Goal: Check status: Check status

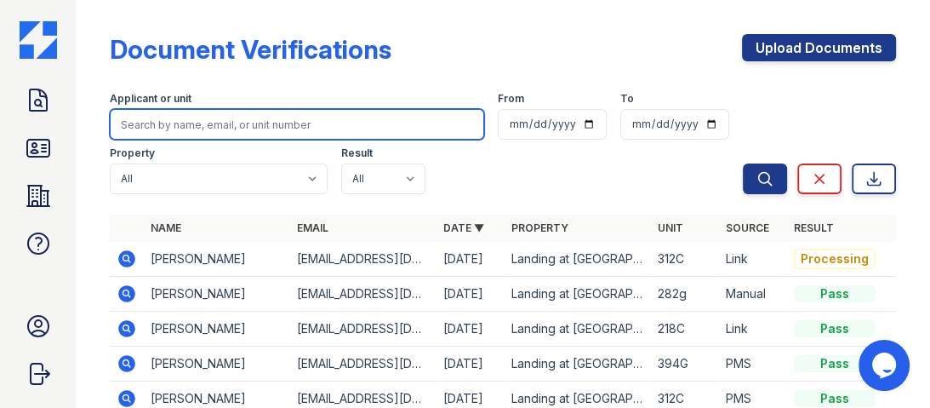
click at [358, 122] on input "search" at bounding box center [297, 124] width 375 height 31
click at [380, 124] on input "[PERSON_NAME]" at bounding box center [297, 124] width 375 height 31
type input "[PERSON_NAME]"
click at [743, 163] on button "Search" at bounding box center [765, 178] width 44 height 31
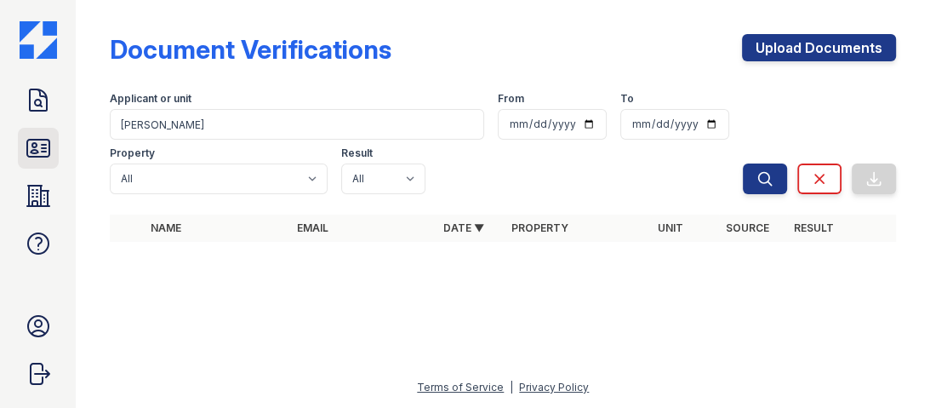
click at [35, 147] on icon at bounding box center [38, 147] width 27 height 27
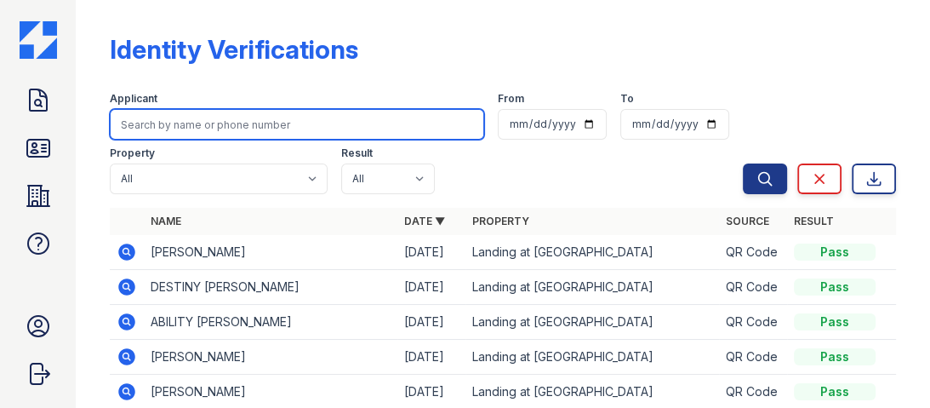
click at [169, 123] on input "search" at bounding box center [297, 124] width 375 height 31
type input "[PERSON_NAME]"
click at [743, 163] on button "Search" at bounding box center [765, 178] width 44 height 31
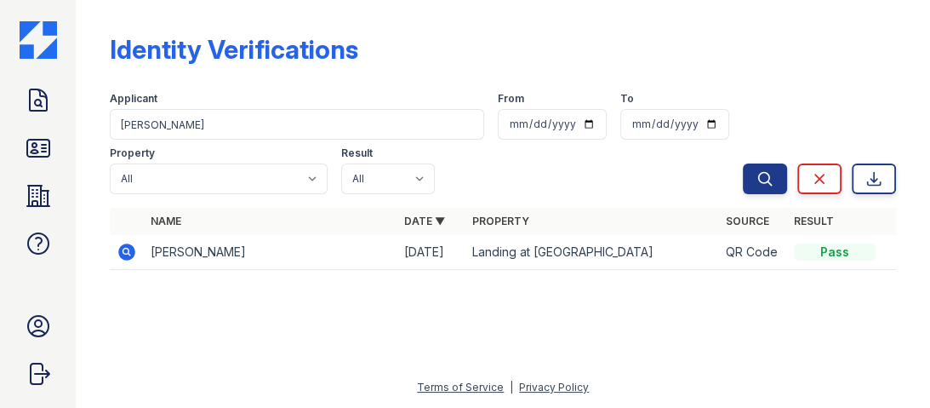
click at [130, 255] on icon at bounding box center [127, 251] width 17 height 17
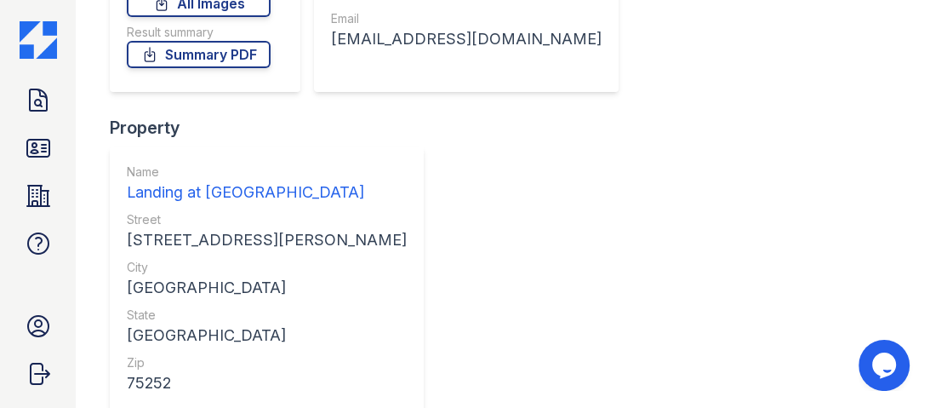
scroll to position [328, 0]
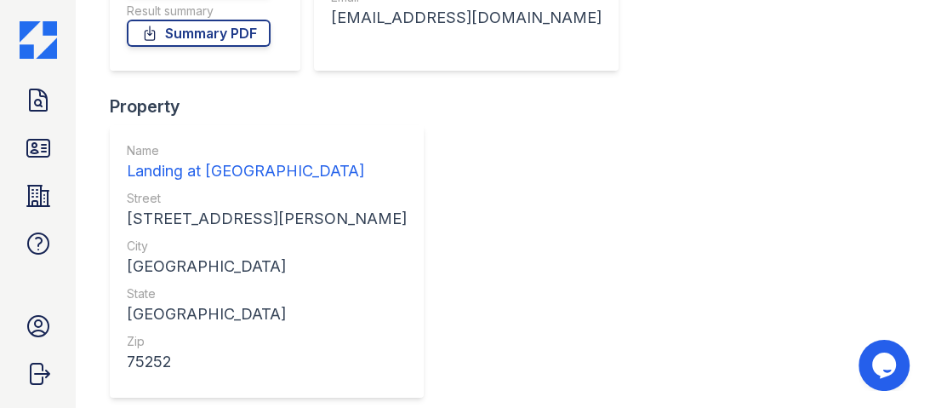
drag, startPoint x: 191, startPoint y: 35, endPoint x: 212, endPoint y: 36, distance: 21.3
click at [191, 35] on link "Summary PDF" at bounding box center [199, 33] width 144 height 27
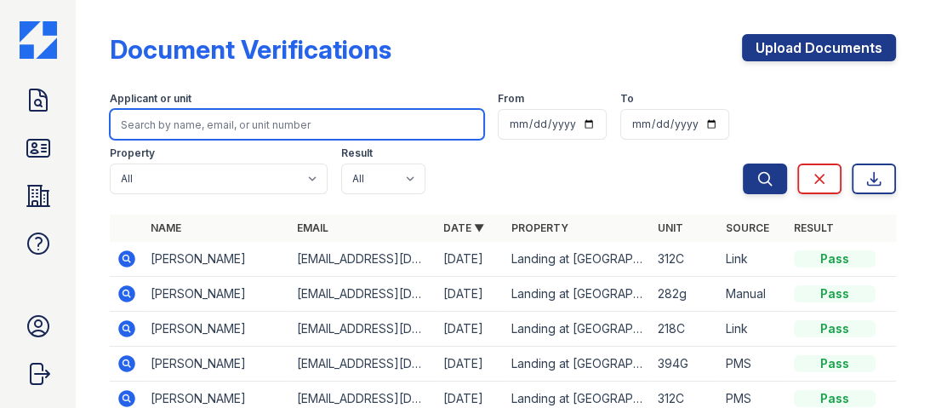
click at [173, 129] on input "search" at bounding box center [297, 124] width 375 height 31
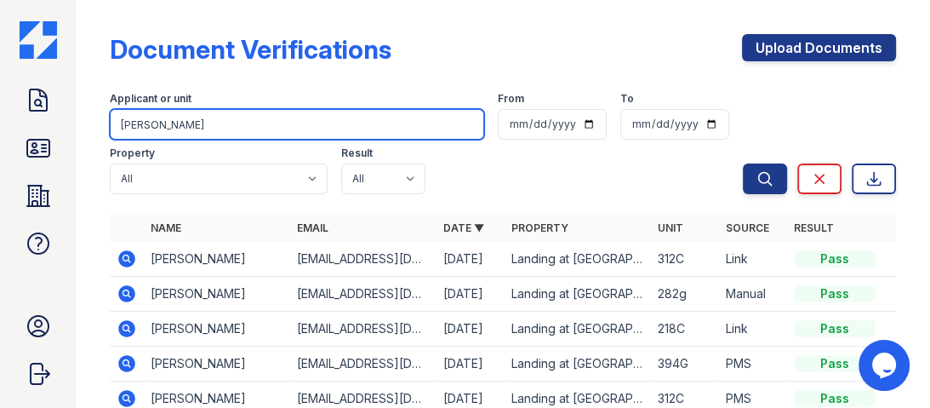
type input "[PERSON_NAME]"
click at [743, 163] on button "Search" at bounding box center [765, 178] width 44 height 31
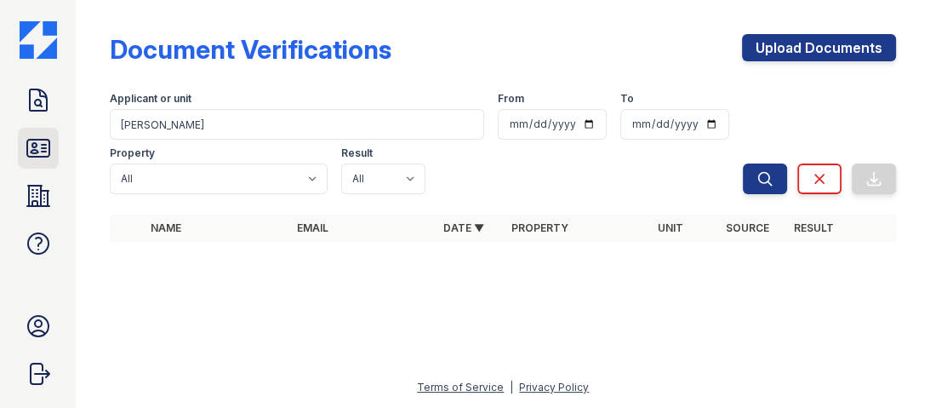
click at [48, 146] on icon at bounding box center [38, 147] width 27 height 27
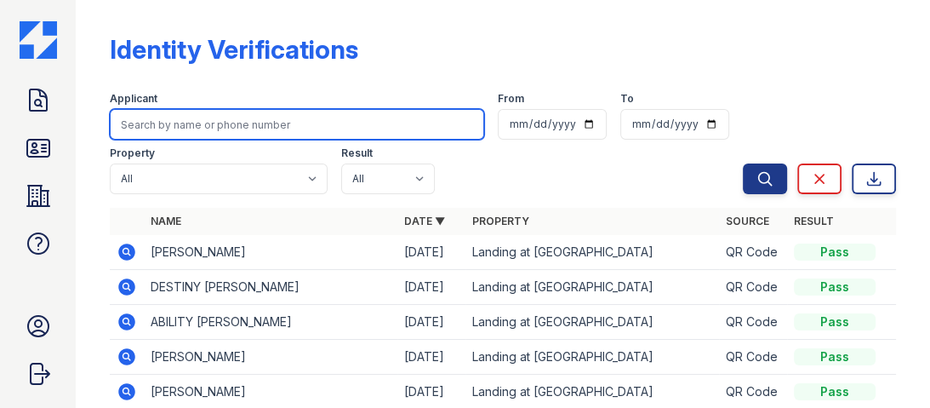
click at [157, 123] on input "search" at bounding box center [297, 124] width 375 height 31
type input "[PERSON_NAME]"
click at [743, 163] on button "Search" at bounding box center [765, 178] width 44 height 31
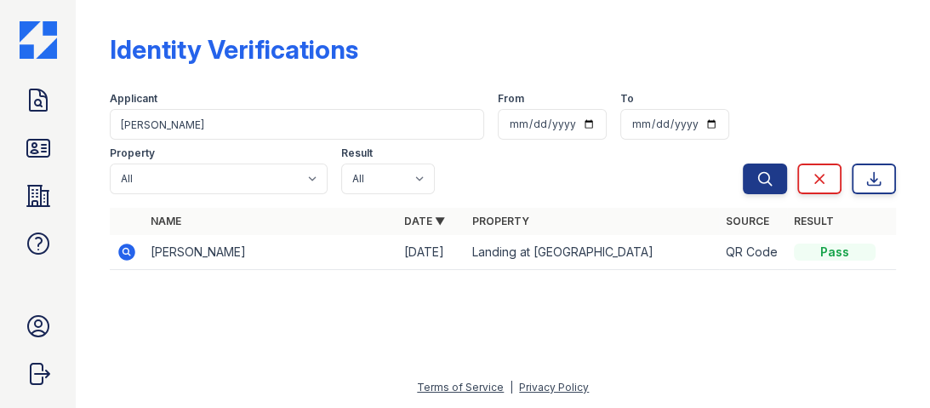
click at [136, 250] on icon at bounding box center [127, 252] width 20 height 20
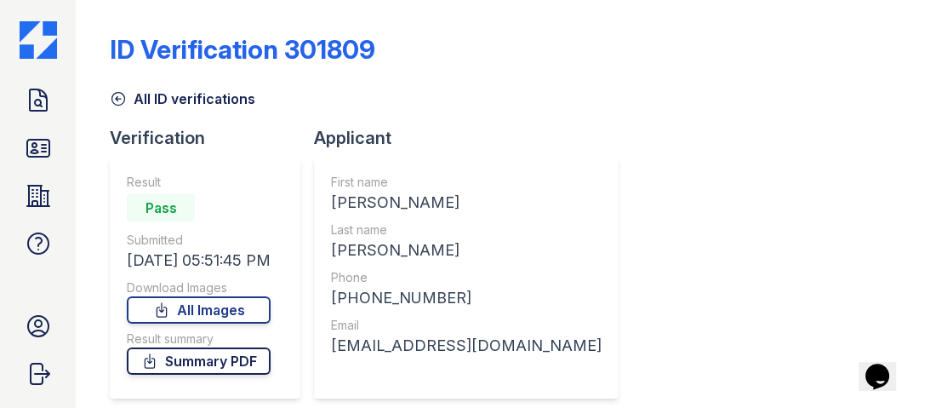
click at [216, 358] on link "Summary PDF" at bounding box center [199, 360] width 144 height 27
